Goal: Find contact information: Find contact information

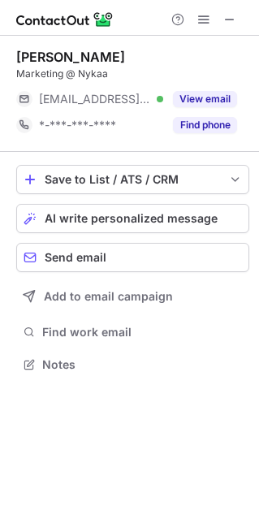
scroll to position [8, 8]
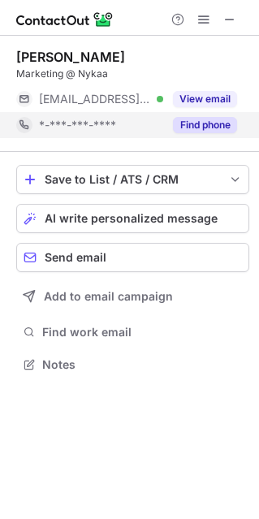
click at [207, 117] on button "Find phone" at bounding box center [205, 125] width 64 height 16
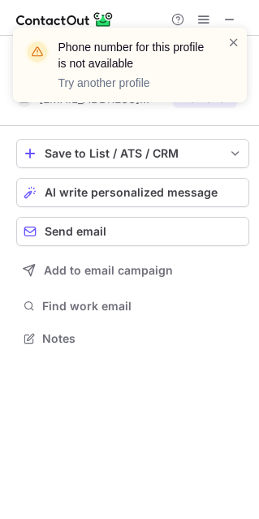
scroll to position [327, 259]
click at [199, 106] on div "Phone number for this profile is not available Try another profile" at bounding box center [130, 71] width 260 height 120
click at [230, 47] on span at bounding box center [234, 42] width 13 height 16
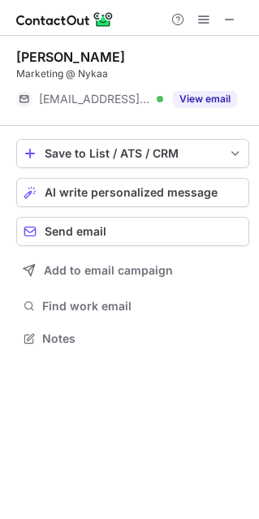
click at [183, 111] on div "View email" at bounding box center [200, 99] width 74 height 26
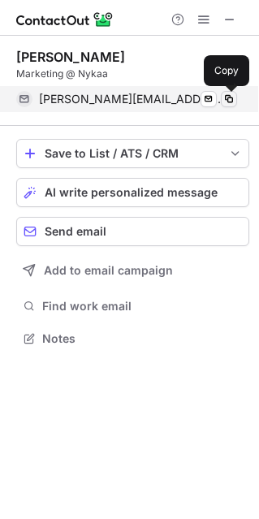
click at [221, 98] on button at bounding box center [229, 99] width 16 height 16
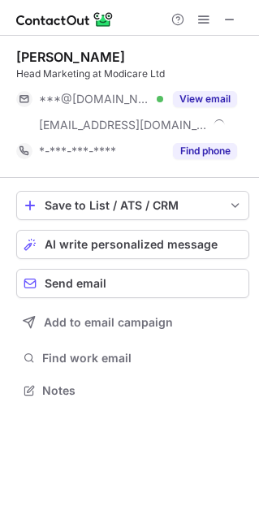
scroll to position [379, 259]
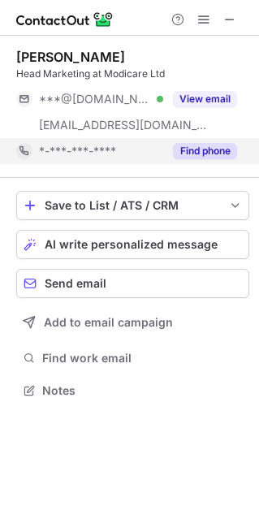
click at [217, 146] on button "Find phone" at bounding box center [205, 151] width 64 height 16
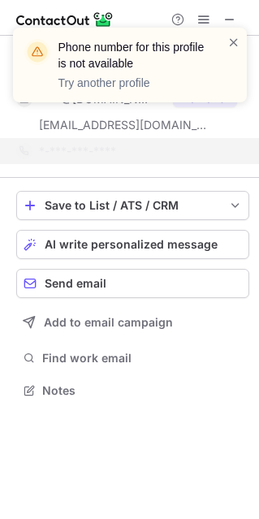
click at [200, 108] on div "Phone number for this profile is not available Try another profile" at bounding box center [130, 71] width 260 height 120
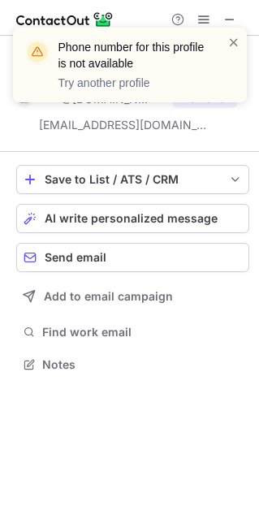
scroll to position [353, 259]
click at [196, 102] on div "Phone number for this profile is not available Try another profile" at bounding box center [130, 71] width 260 height 120
click at [228, 38] on span at bounding box center [234, 42] width 13 height 16
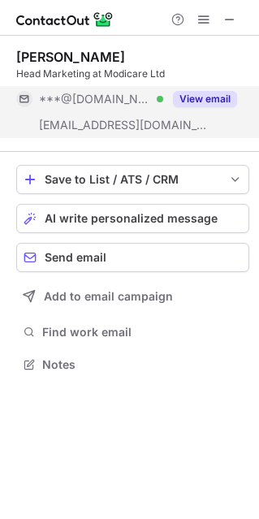
click at [209, 102] on button "View email" at bounding box center [205, 99] width 64 height 16
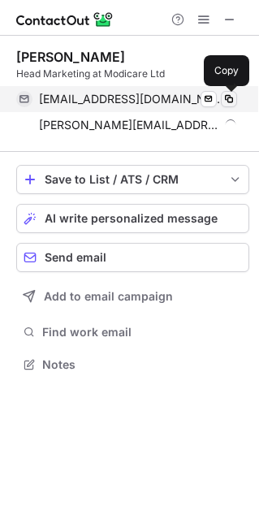
click at [236, 98] on button at bounding box center [229, 99] width 16 height 16
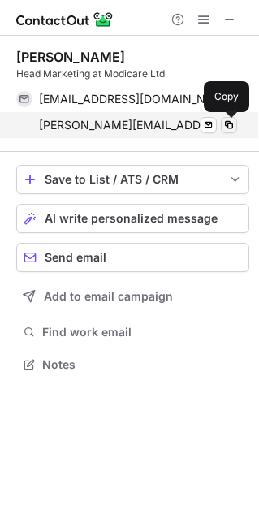
click at [230, 124] on span at bounding box center [229, 125] width 13 height 13
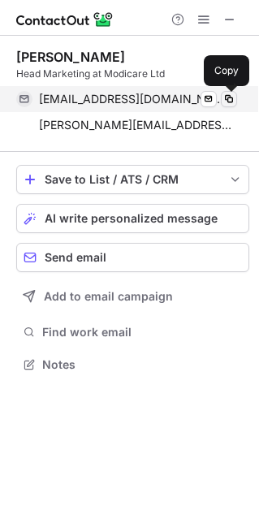
click at [231, 97] on span at bounding box center [229, 99] width 13 height 13
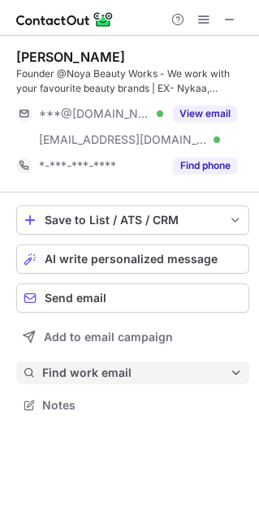
scroll to position [393, 259]
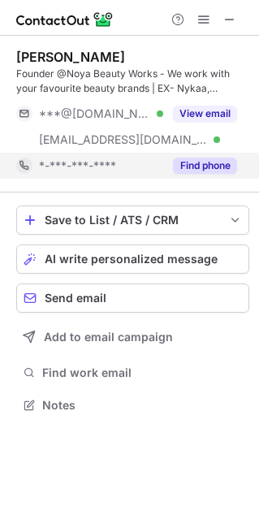
click at [223, 166] on button "Find phone" at bounding box center [205, 166] width 64 height 16
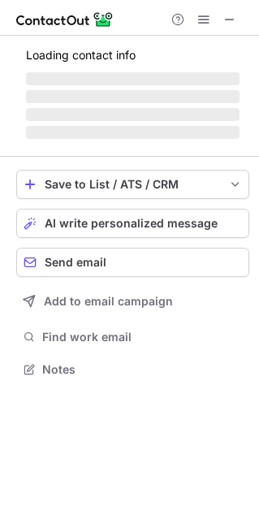
scroll to position [367, 259]
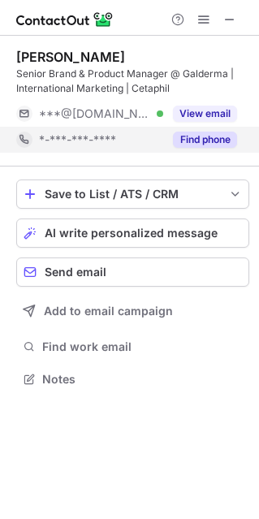
click at [224, 144] on button "Find phone" at bounding box center [205, 140] width 64 height 16
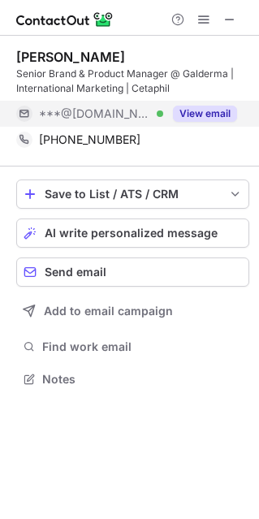
click at [202, 105] on div "View email" at bounding box center [200, 114] width 74 height 26
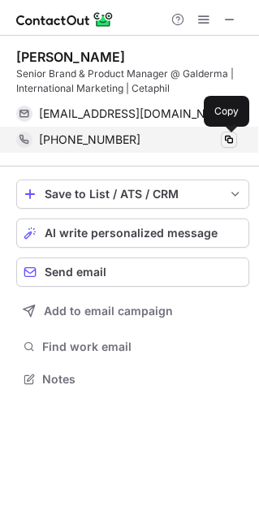
click at [228, 132] on button at bounding box center [229, 140] width 16 height 16
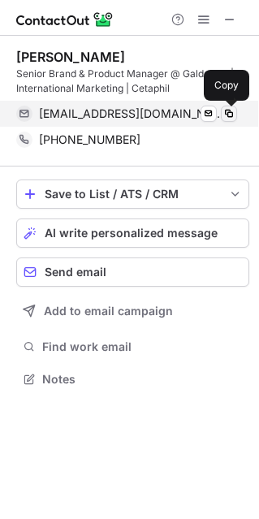
click at [227, 119] on span at bounding box center [229, 113] width 13 height 13
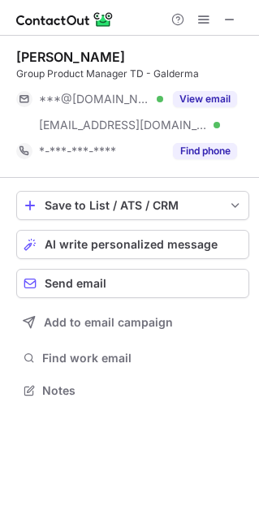
scroll to position [379, 259]
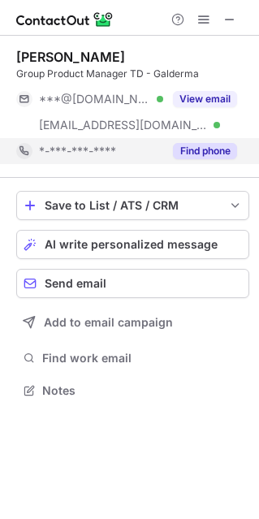
click at [198, 154] on button "Find phone" at bounding box center [205, 151] width 64 height 16
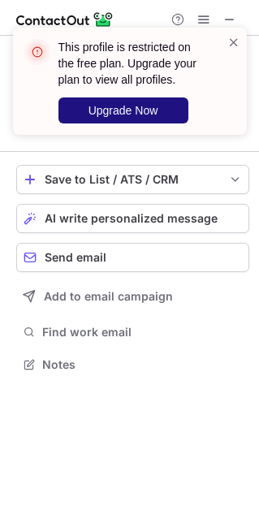
scroll to position [353, 259]
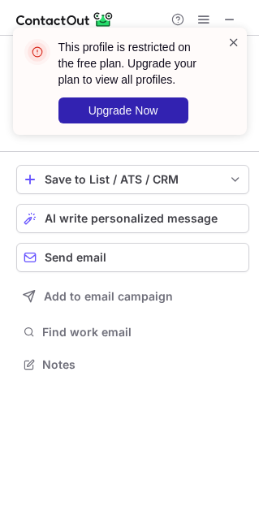
click at [234, 47] on span at bounding box center [234, 42] width 13 height 16
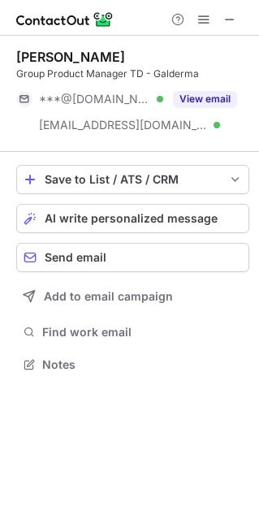
click at [105, 17] on img at bounding box center [65, 20] width 98 height 20
click at [80, 16] on img at bounding box center [65, 20] width 98 height 20
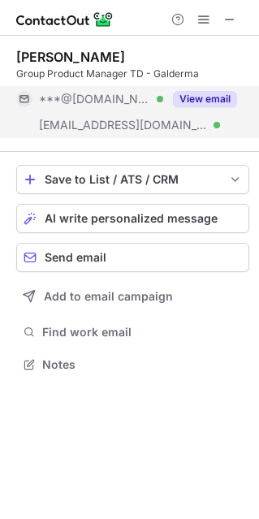
click at [191, 99] on button "View email" at bounding box center [205, 99] width 64 height 16
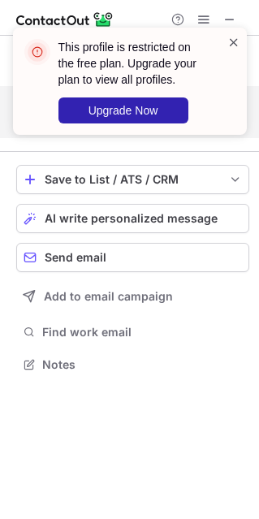
click at [232, 46] on span at bounding box center [234, 42] width 13 height 16
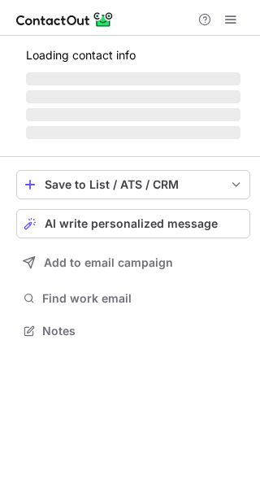
scroll to position [340, 260]
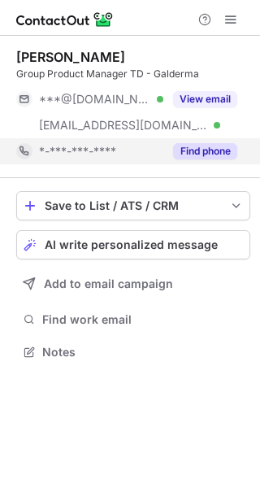
click at [188, 141] on div "Find phone" at bounding box center [200, 151] width 74 height 26
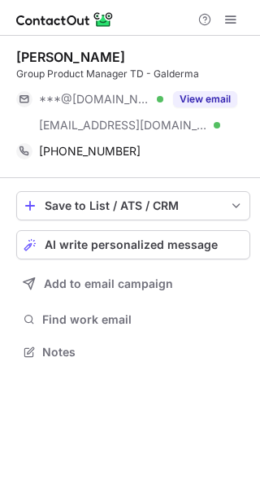
scroll to position [340, 260]
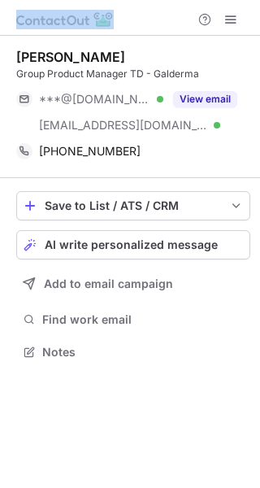
drag, startPoint x: 165, startPoint y: 23, endPoint x: 301, endPoint y: 45, distance: 137.5
click at [259, 45] on html "Help & Support Vinay Shetty Group Product Manager TD - Galderma ***@gmail.com V…" at bounding box center [130, 244] width 260 height 488
click at [226, 24] on span at bounding box center [230, 19] width 13 height 13
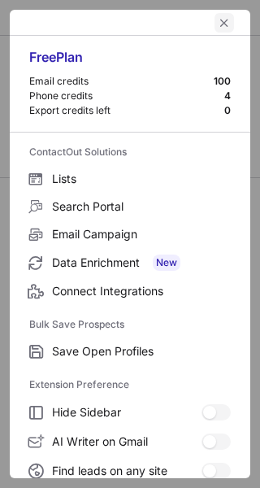
click at [215, 21] on button "left-button" at bounding box center [225, 23] width 20 height 20
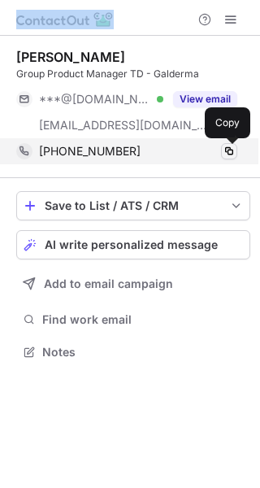
click at [230, 144] on button at bounding box center [229, 151] width 16 height 16
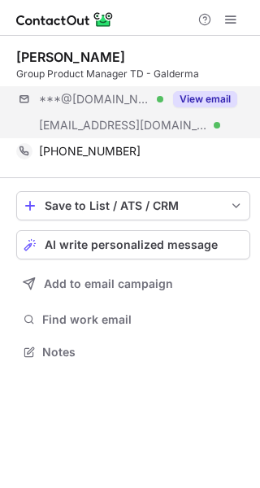
scroll to position [340, 260]
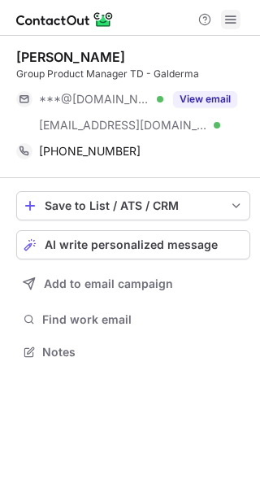
click at [223, 25] on button at bounding box center [231, 20] width 20 height 20
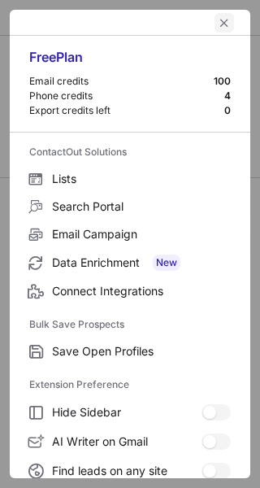
click at [218, 17] on span "left-button" at bounding box center [224, 22] width 13 height 13
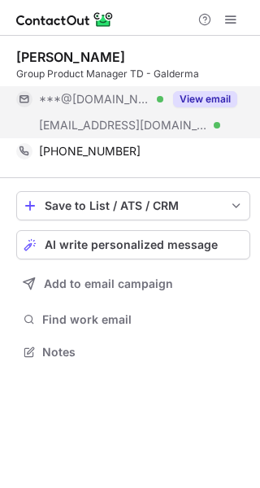
click at [197, 111] on div "View email" at bounding box center [200, 99] width 74 height 26
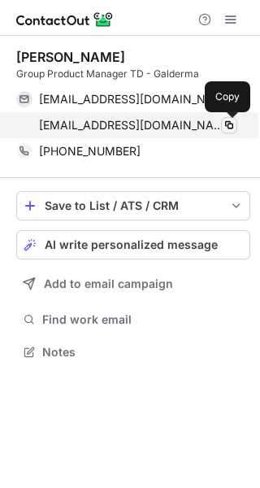
click at [225, 119] on span at bounding box center [229, 125] width 13 height 13
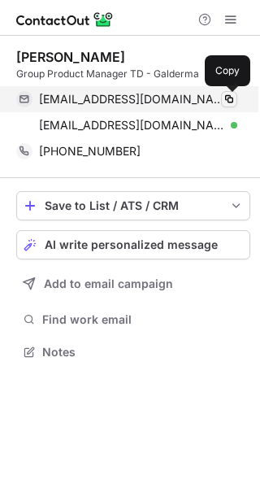
click at [228, 100] on span at bounding box center [229, 99] width 13 height 13
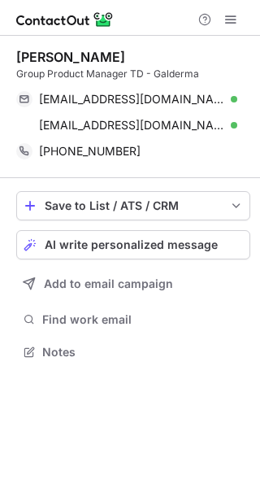
scroll to position [340, 260]
click at [232, 23] on span at bounding box center [230, 19] width 13 height 13
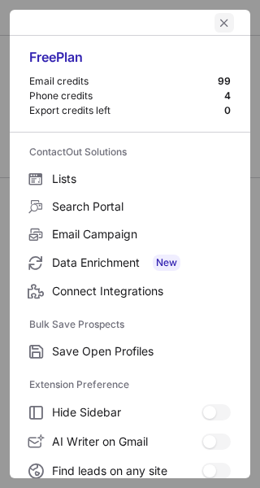
click at [218, 22] on span "left-button" at bounding box center [224, 22] width 13 height 13
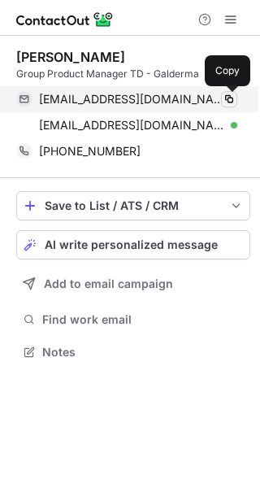
click at [225, 97] on span at bounding box center [229, 99] width 13 height 13
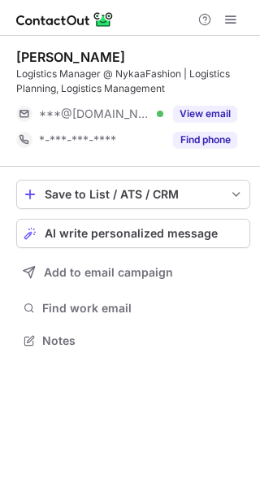
scroll to position [328, 260]
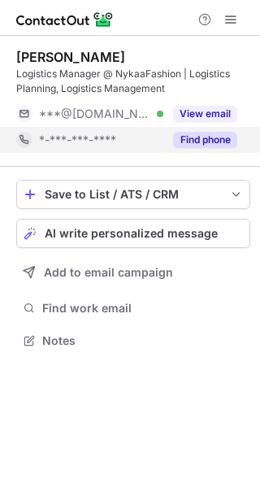
click at [228, 149] on div "Find phone" at bounding box center [200, 140] width 74 height 26
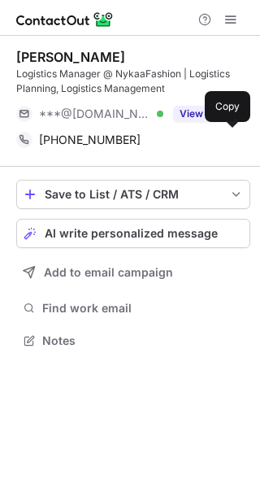
click at [228, 149] on div "+919892885879 Copy" at bounding box center [126, 140] width 221 height 26
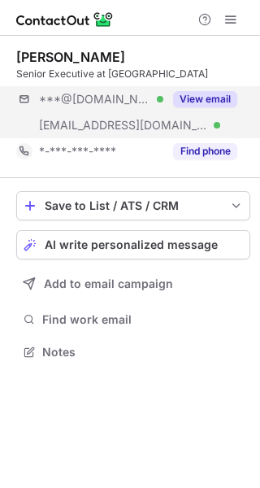
scroll to position [340, 260]
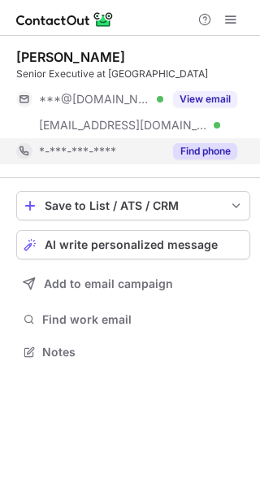
click at [195, 151] on button "Find phone" at bounding box center [205, 151] width 64 height 16
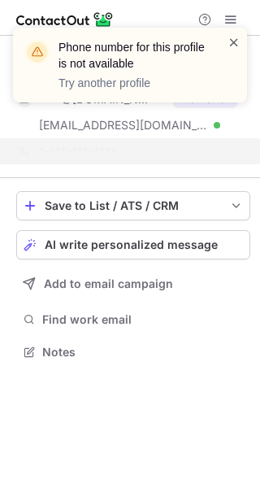
click at [236, 38] on div "Phone number for this profile is not available Try another profile" at bounding box center [130, 65] width 234 height 75
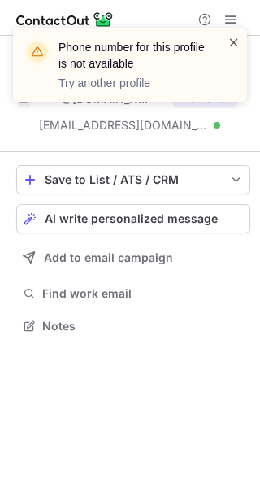
click at [236, 38] on span at bounding box center [234, 42] width 13 height 16
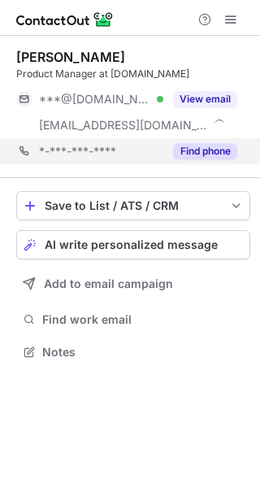
scroll to position [340, 260]
click at [183, 144] on button "Find phone" at bounding box center [205, 151] width 64 height 16
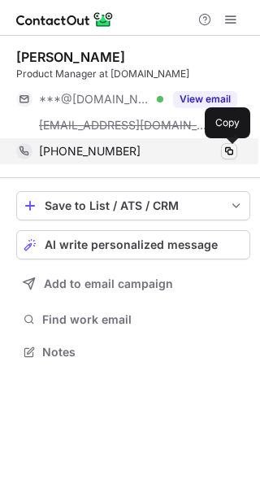
click at [228, 156] on span at bounding box center [229, 151] width 13 height 13
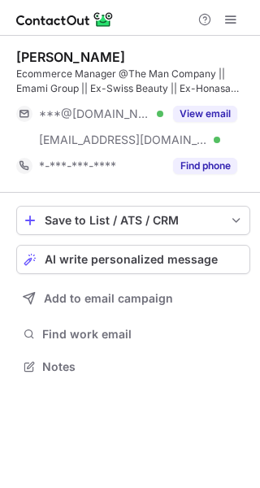
scroll to position [354, 260]
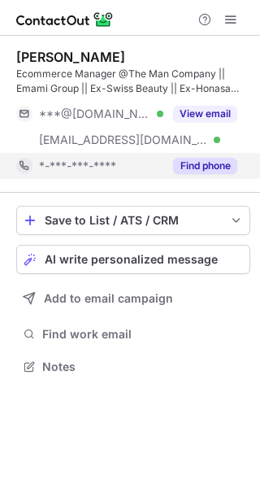
click at [208, 157] on div "Find phone" at bounding box center [200, 166] width 74 height 26
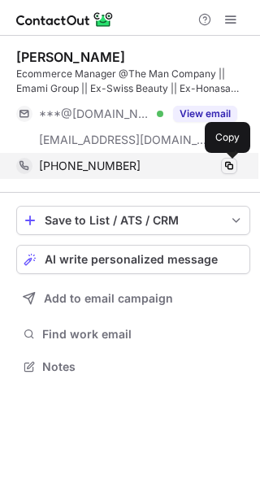
click at [228, 160] on span at bounding box center [229, 165] width 13 height 13
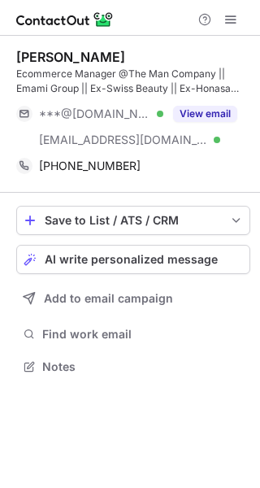
scroll to position [354, 260]
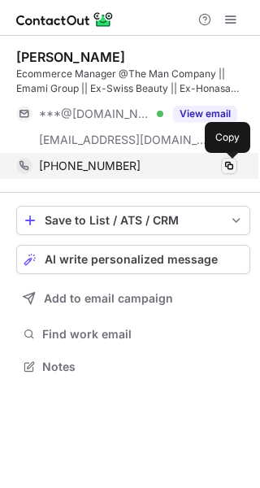
click at [228, 165] on span at bounding box center [229, 165] width 13 height 13
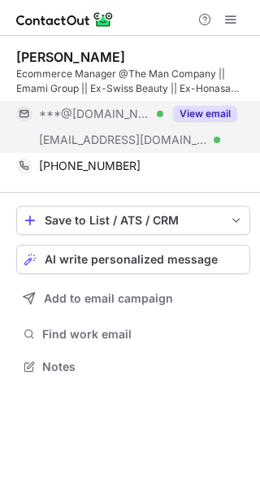
click at [216, 118] on button "View email" at bounding box center [205, 114] width 64 height 16
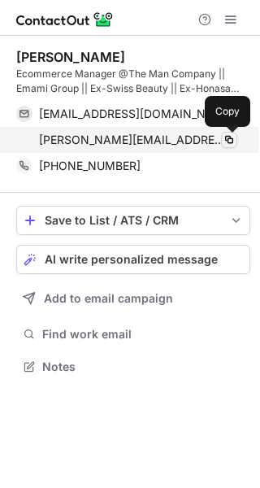
click at [226, 137] on span at bounding box center [229, 139] width 13 height 13
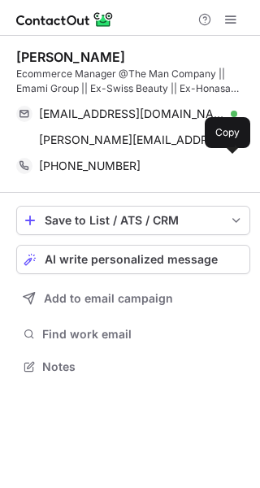
scroll to position [354, 260]
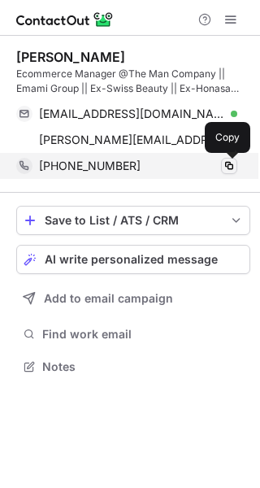
click at [223, 164] on span at bounding box center [229, 165] width 13 height 13
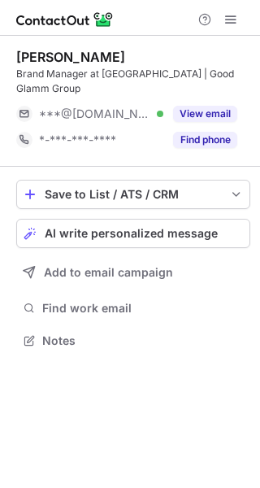
scroll to position [8, 8]
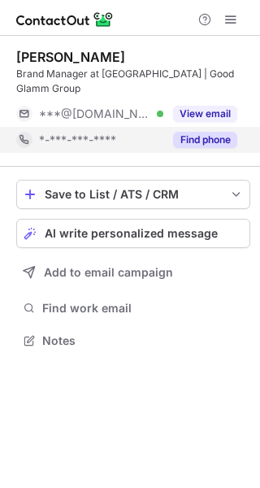
click at [226, 132] on button "Find phone" at bounding box center [205, 140] width 64 height 16
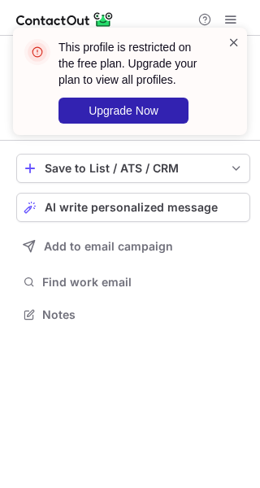
drag, startPoint x: 235, startPoint y: 30, endPoint x: 227, endPoint y: 47, distance: 18.9
click at [227, 47] on div "This profile is restricted on the free plan. Upgrade your plan to view all prof…" at bounding box center [130, 81] width 234 height 107
click at [228, 47] on span at bounding box center [234, 42] width 13 height 16
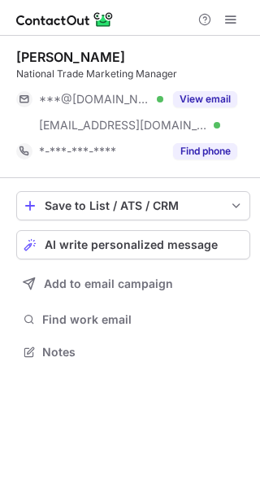
scroll to position [340, 260]
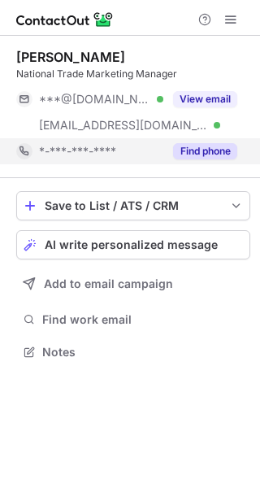
click at [206, 162] on div "Find phone" at bounding box center [200, 151] width 74 height 26
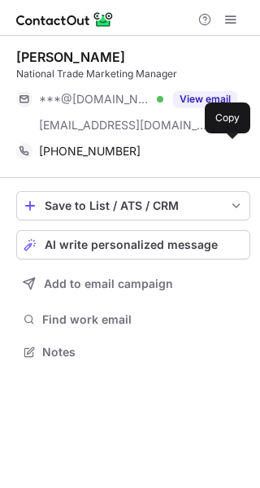
click at [206, 162] on div "[PHONE_NUMBER] Copy" at bounding box center [126, 151] width 221 height 26
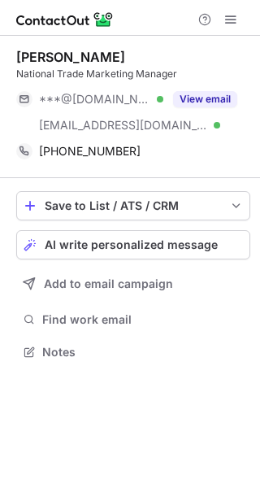
scroll to position [340, 260]
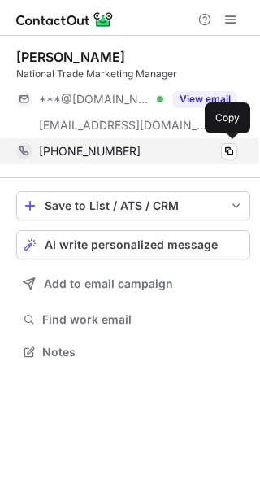
click at [223, 161] on div "[PHONE_NUMBER] Copy" at bounding box center [126, 151] width 221 height 26
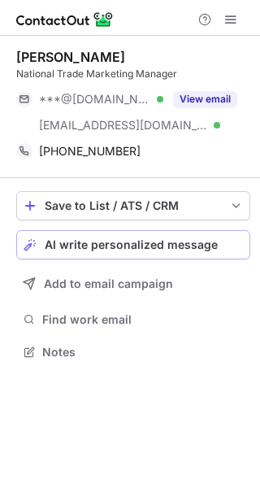
scroll to position [340, 260]
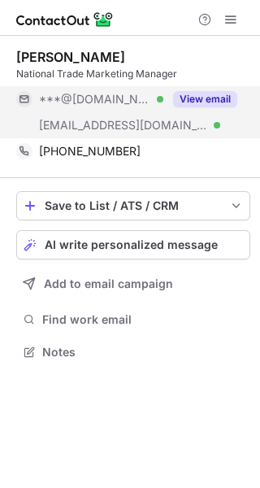
click at [227, 91] on button "View email" at bounding box center [205, 99] width 64 height 16
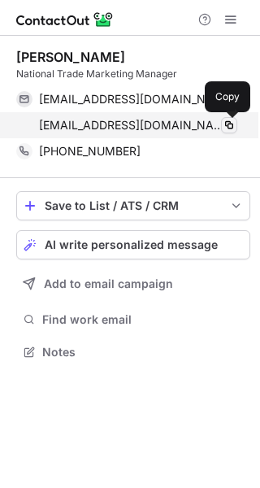
click at [223, 121] on span at bounding box center [229, 125] width 13 height 13
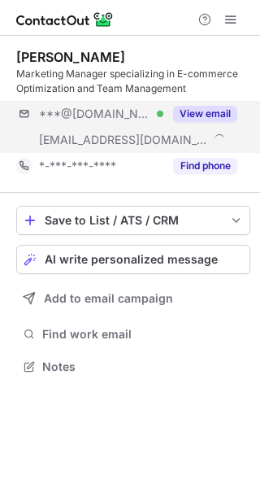
scroll to position [354, 260]
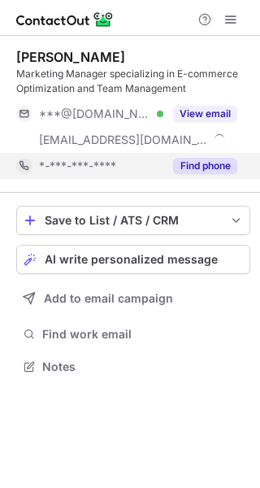
click at [193, 162] on button "Find phone" at bounding box center [205, 166] width 64 height 16
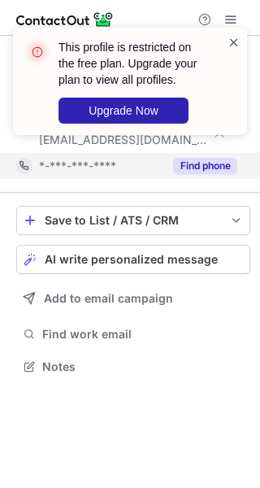
click at [228, 40] on span at bounding box center [234, 42] width 13 height 16
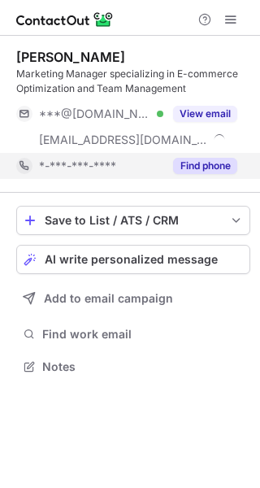
click at [228, 17] on div "This profile is restricted on the free plan. Upgrade your plan to view all prof…" at bounding box center [130, 87] width 260 height 153
click at [228, 17] on span at bounding box center [230, 19] width 13 height 13
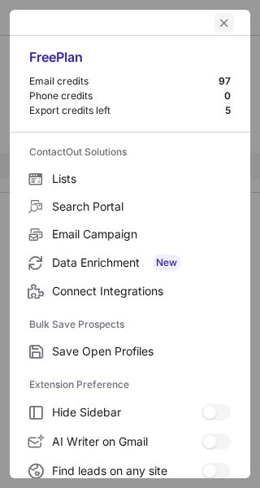
click at [218, 20] on span "left-button" at bounding box center [224, 22] width 13 height 13
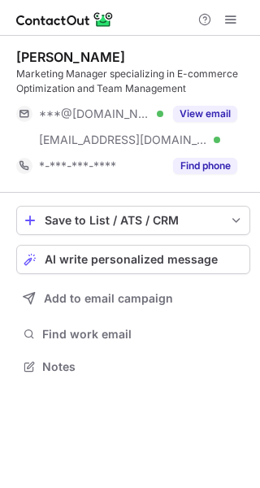
scroll to position [354, 260]
click at [222, 21] on div at bounding box center [218, 20] width 52 height 20
click at [222, 21] on button at bounding box center [231, 20] width 20 height 20
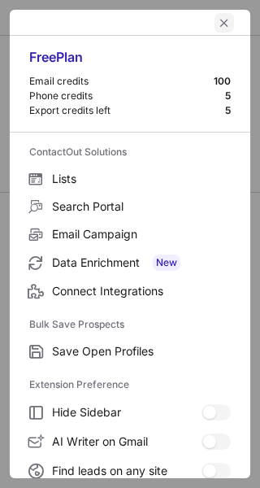
click at [218, 25] on span "left-button" at bounding box center [224, 22] width 13 height 13
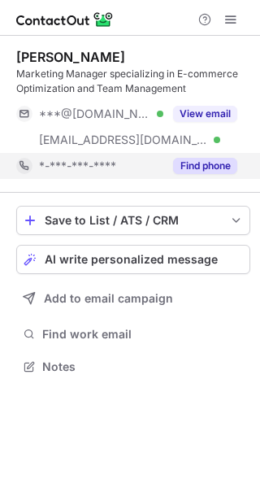
click at [190, 163] on button "Find phone" at bounding box center [205, 166] width 64 height 16
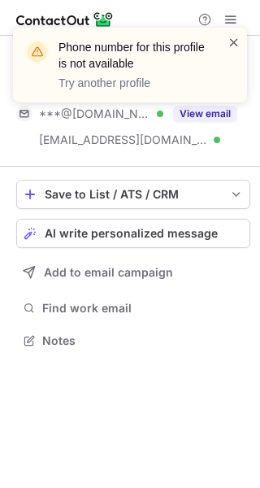
click at [234, 38] on span at bounding box center [234, 42] width 13 height 16
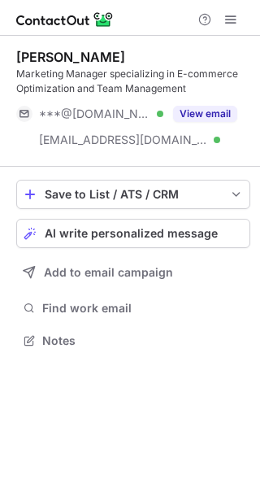
click at [186, 108] on button "View email" at bounding box center [205, 114] width 64 height 16
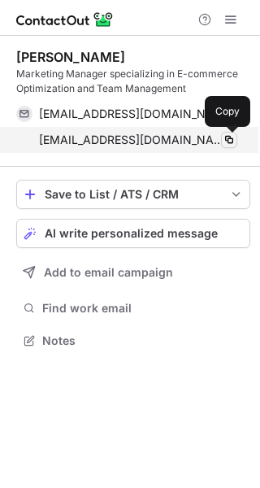
click at [223, 141] on span at bounding box center [229, 139] width 13 height 13
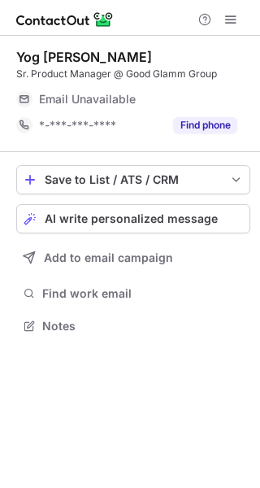
scroll to position [8, 8]
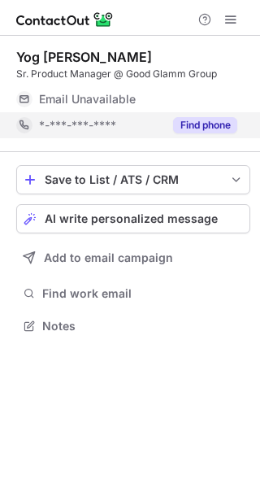
click at [210, 137] on div "Find phone" at bounding box center [200, 125] width 74 height 26
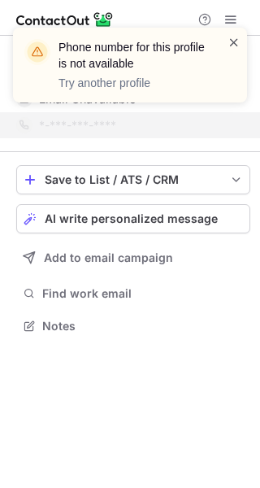
click at [228, 41] on span at bounding box center [234, 42] width 13 height 16
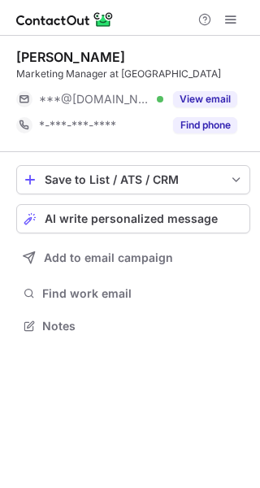
scroll to position [8, 8]
click at [198, 139] on div "[PERSON_NAME] Marketing Manager at [PERSON_NAME] ***@[DOMAIN_NAME] Verified Vie…" at bounding box center [133, 94] width 234 height 116
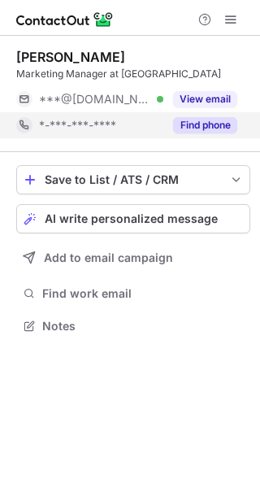
click at [202, 134] on div "Find phone" at bounding box center [200, 125] width 74 height 26
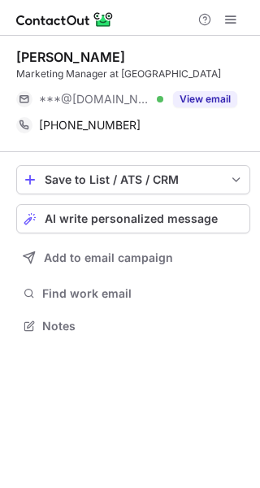
scroll to position [314, 260]
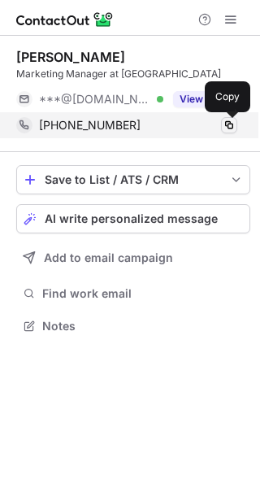
click at [223, 127] on span at bounding box center [229, 125] width 13 height 13
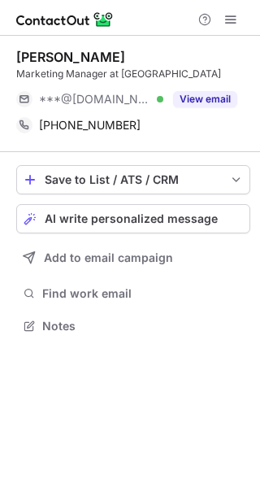
scroll to position [314, 260]
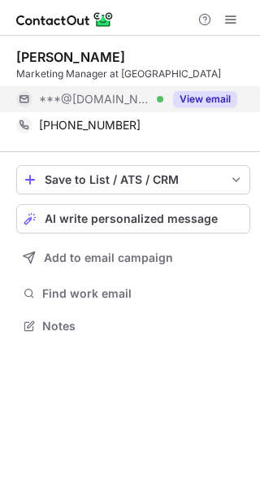
click at [176, 103] on button "View email" at bounding box center [205, 99] width 64 height 16
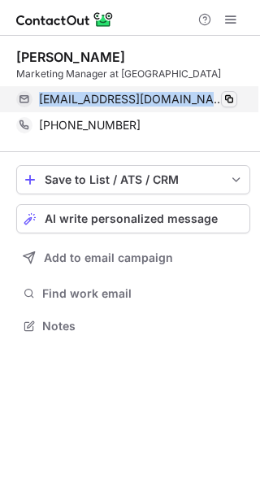
drag, startPoint x: 248, startPoint y: 95, endPoint x: 232, endPoint y: 101, distance: 17.2
click at [232, 101] on div "anishaatalwar@gmail.com Verified Copy" at bounding box center [126, 99] width 221 height 26
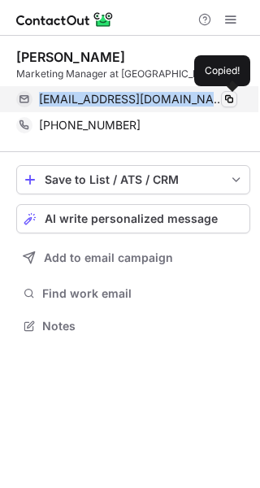
click at [232, 101] on span at bounding box center [229, 99] width 13 height 13
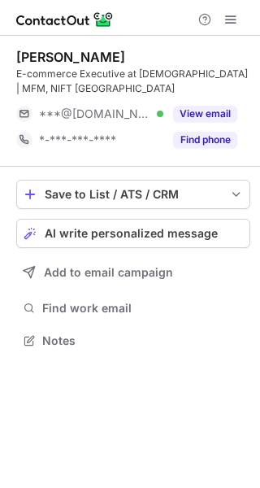
scroll to position [328, 260]
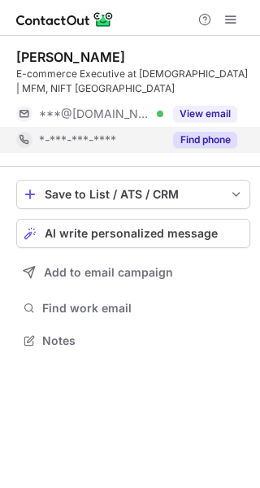
click at [207, 132] on button "Find phone" at bounding box center [205, 140] width 64 height 16
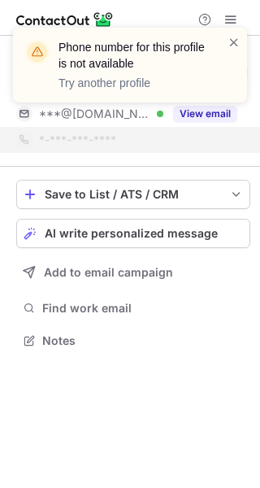
click at [211, 118] on div "Phone number for this profile is not available Try another profile" at bounding box center [130, 71] width 260 height 120
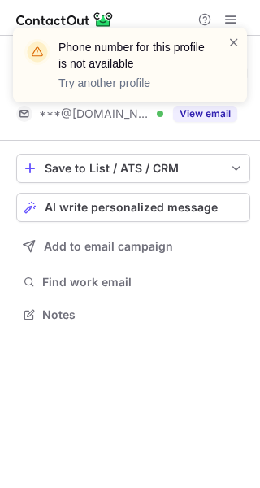
scroll to position [302, 260]
drag, startPoint x: 217, startPoint y: 92, endPoint x: 202, endPoint y: 116, distance: 28.4
click at [202, 116] on div "Phone number for this profile is not available Try another profile" at bounding box center [130, 71] width 260 height 120
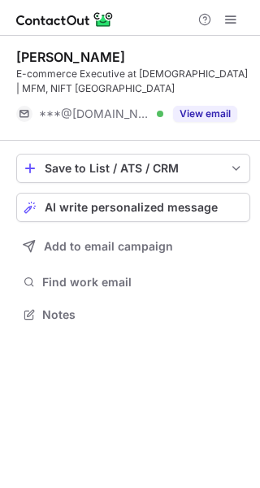
click at [233, 41] on span at bounding box center [234, 42] width 13 height 16
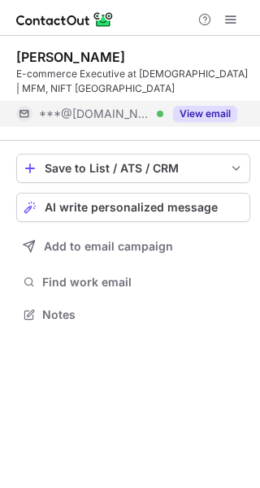
click at [204, 108] on button "View email" at bounding box center [205, 114] width 64 height 16
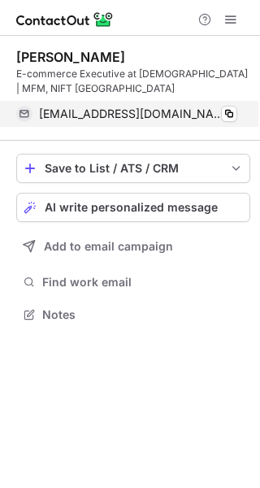
click at [237, 111] on div "mehakkaggarwal@gmail.com Verified Copy" at bounding box center [126, 114] width 221 height 26
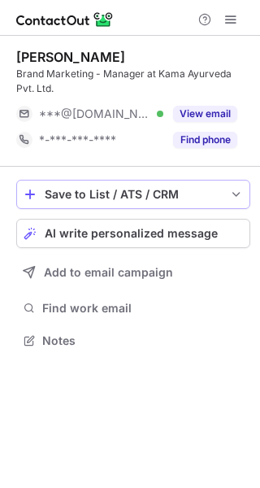
scroll to position [328, 260]
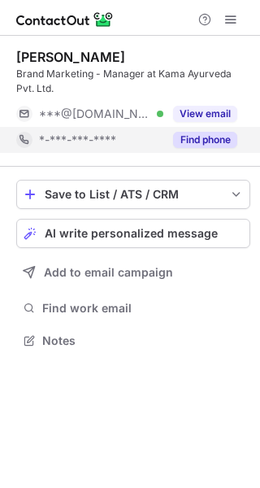
click at [227, 145] on button "Find phone" at bounding box center [205, 140] width 64 height 16
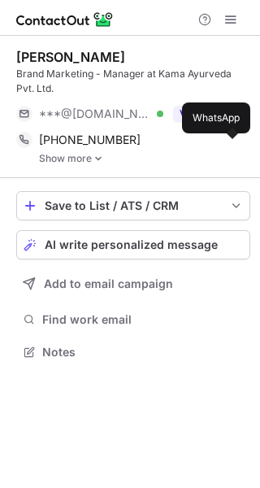
scroll to position [340, 260]
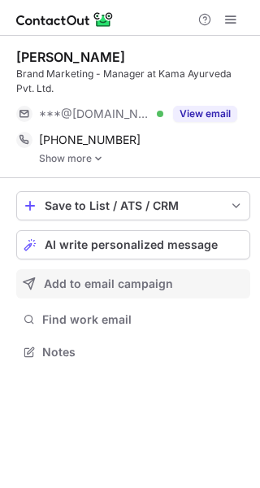
scroll to position [340, 260]
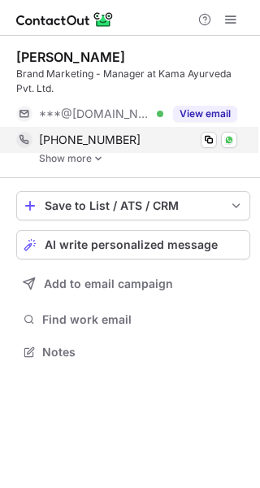
click at [217, 139] on div "[PHONE_NUMBER]" at bounding box center [138, 139] width 198 height 15
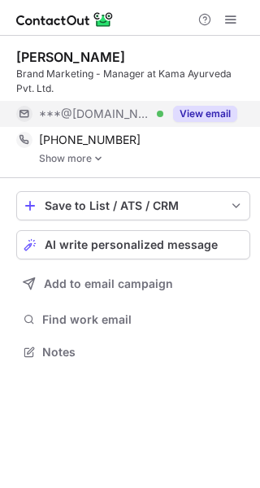
click at [227, 102] on div "View email" at bounding box center [200, 114] width 74 height 26
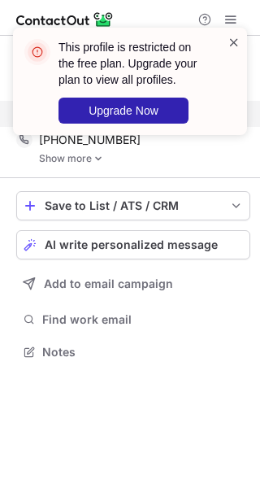
click at [238, 37] on span at bounding box center [234, 42] width 13 height 16
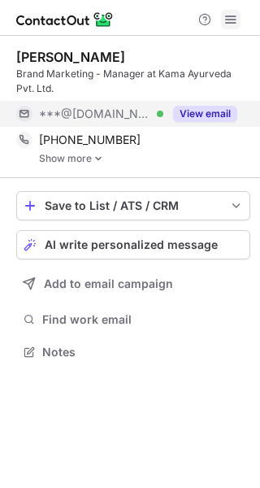
click at [225, 19] on span at bounding box center [230, 19] width 13 height 13
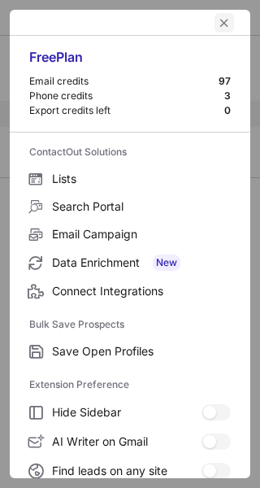
click at [215, 24] on button "left-button" at bounding box center [225, 23] width 20 height 20
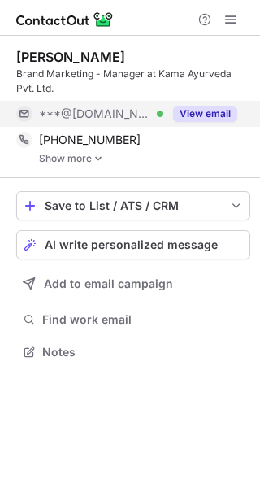
click at [209, 114] on button "View email" at bounding box center [205, 114] width 64 height 16
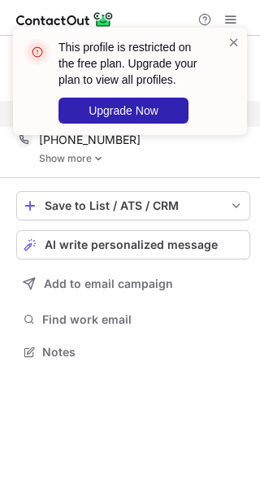
click at [217, 40] on div "This profile is restricted on the free plan. Upgrade your plan to view all prof…" at bounding box center [141, 81] width 164 height 85
click at [232, 40] on span at bounding box center [234, 42] width 13 height 16
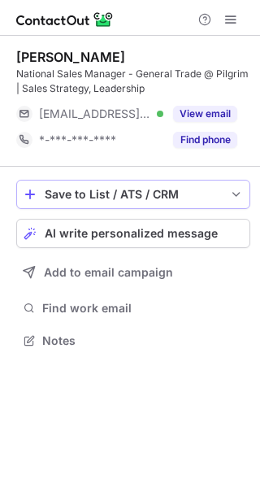
scroll to position [328, 260]
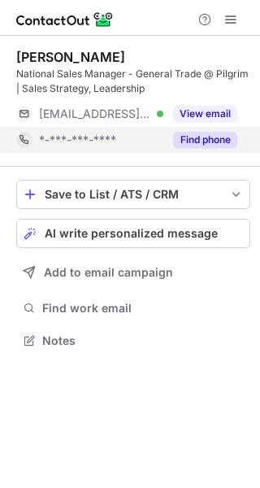
click at [187, 133] on button "Find phone" at bounding box center [205, 140] width 64 height 16
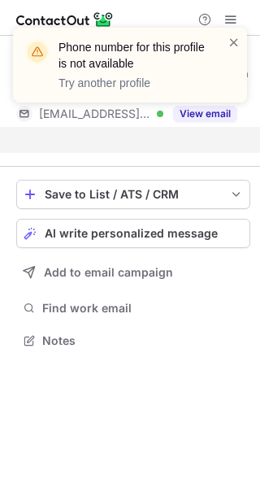
scroll to position [302, 260]
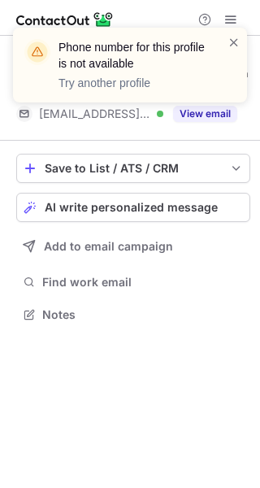
click at [202, 107] on div "Phone number for this profile is not available Try another profile" at bounding box center [130, 71] width 260 height 120
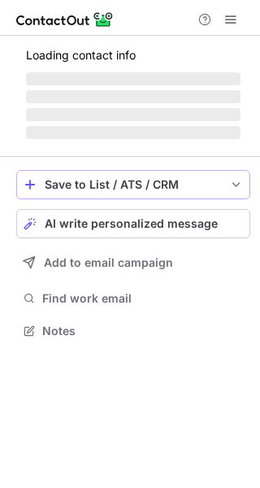
scroll to position [8, 8]
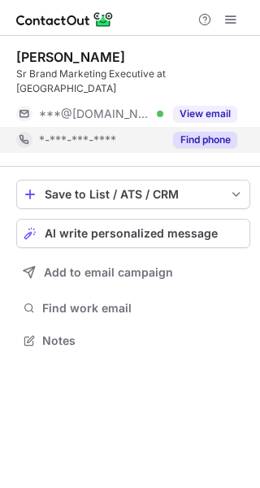
click at [189, 132] on button "Find phone" at bounding box center [205, 140] width 64 height 16
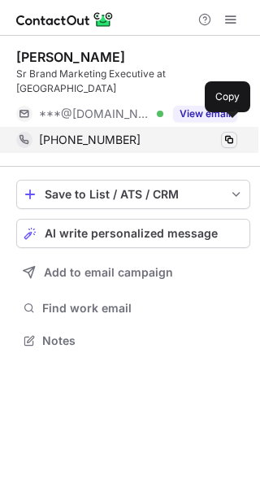
click at [225, 133] on span at bounding box center [229, 139] width 13 height 13
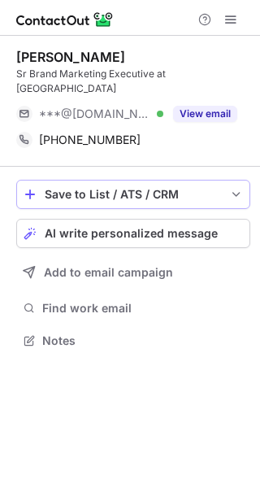
scroll to position [314, 260]
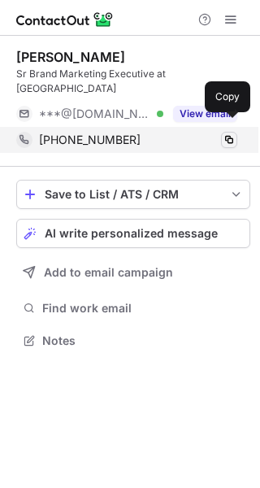
click at [226, 132] on button at bounding box center [229, 140] width 16 height 16
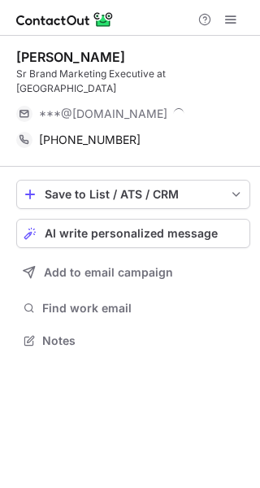
scroll to position [340, 260]
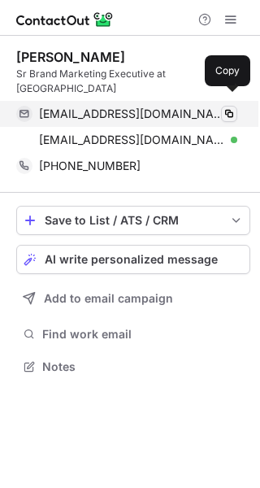
click at [231, 107] on span at bounding box center [229, 113] width 13 height 13
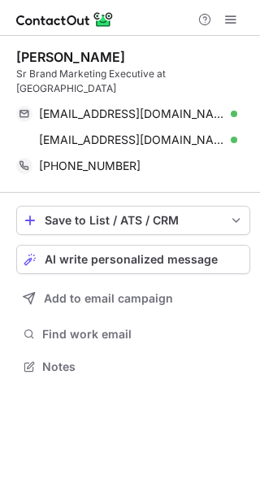
scroll to position [340, 260]
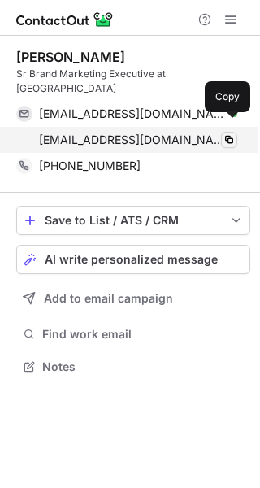
click at [223, 133] on span at bounding box center [229, 139] width 13 height 13
